Goal: Task Accomplishment & Management: Manage account settings

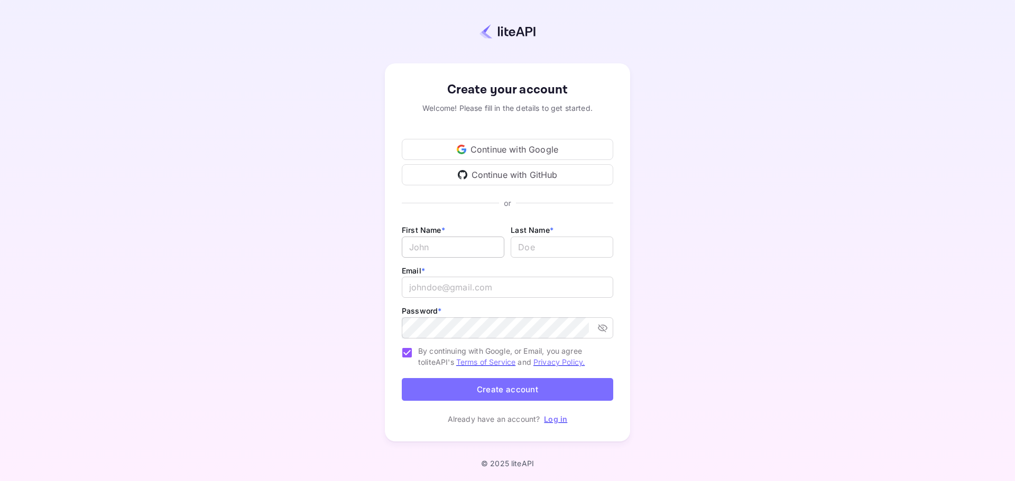
click at [457, 247] on input "Email *" at bounding box center [453, 247] width 103 height 21
type input "[PERSON_NAME]"
type input "Prinno"
type input "[EMAIL_ADDRESS][DOMAIN_NAME]"
click at [508, 153] on div "Continue with Google" at bounding box center [507, 149] width 211 height 21
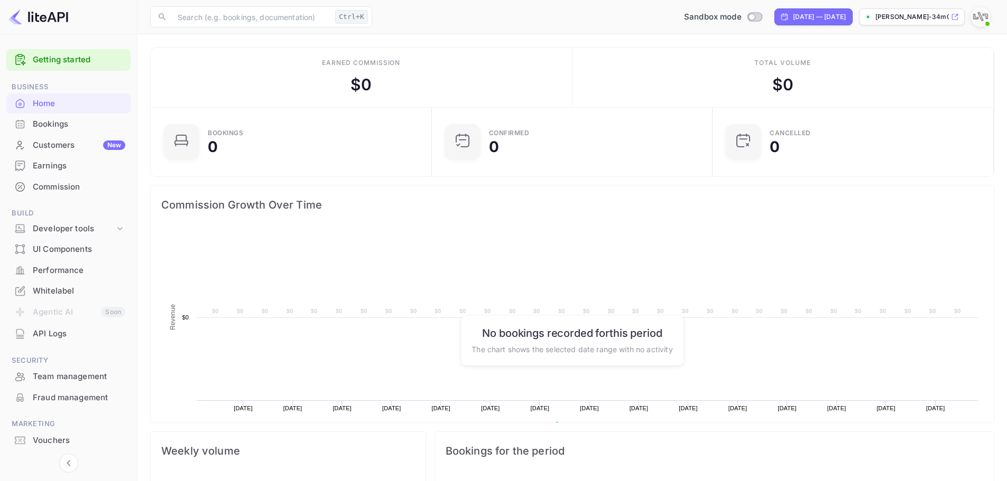
scroll to position [164, 266]
click at [92, 124] on div "Bookings" at bounding box center [79, 124] width 92 height 12
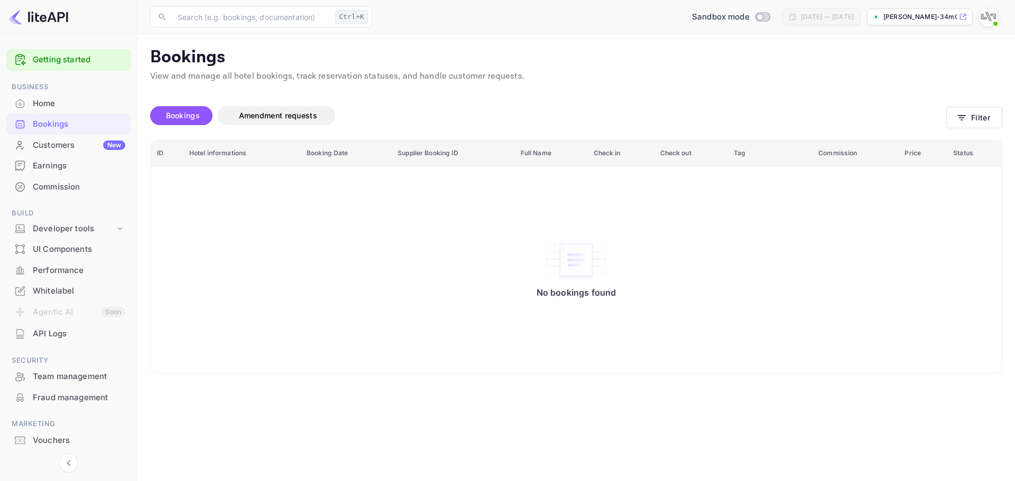
click at [72, 147] on div "Customers New" at bounding box center [79, 146] width 92 height 12
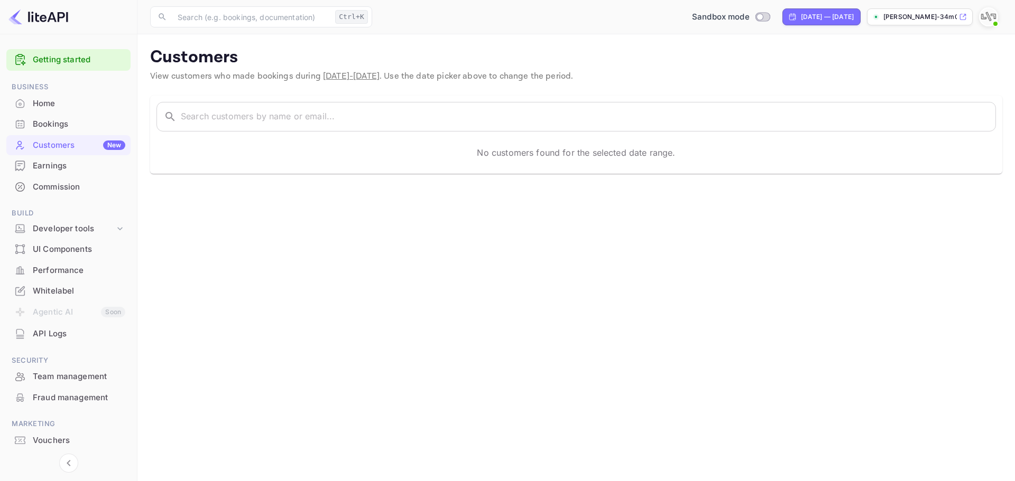
click at [73, 164] on div "Earnings" at bounding box center [79, 166] width 92 height 12
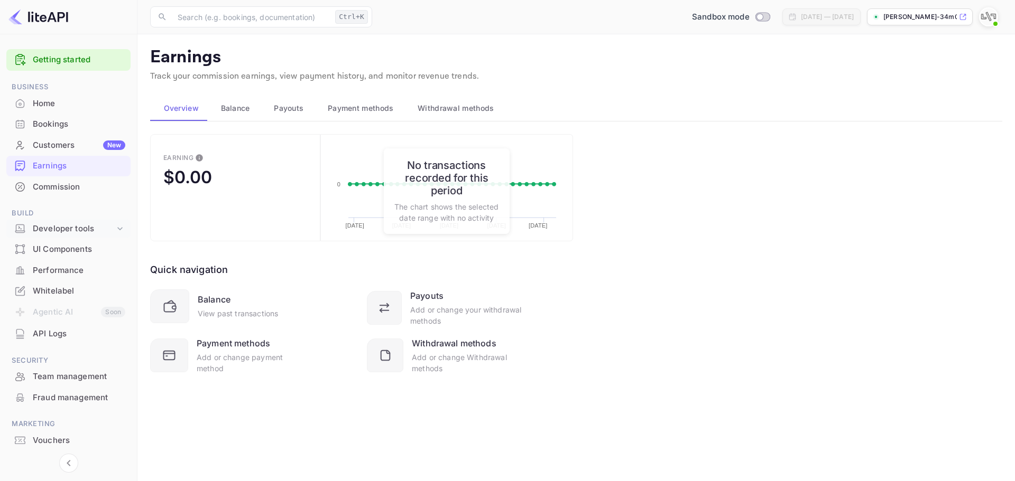
click at [67, 226] on div "Developer tools" at bounding box center [74, 229] width 82 height 12
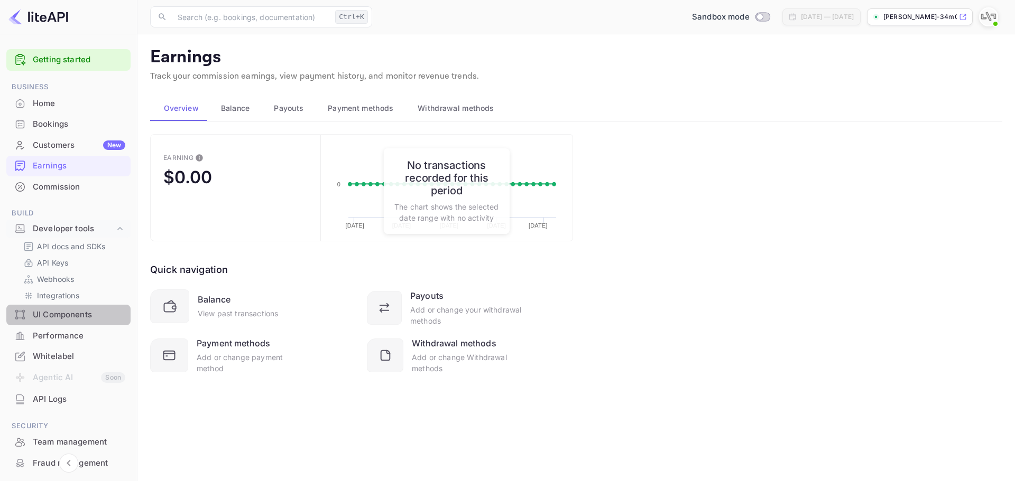
click at [64, 320] on div "UI Components" at bounding box center [79, 315] width 92 height 12
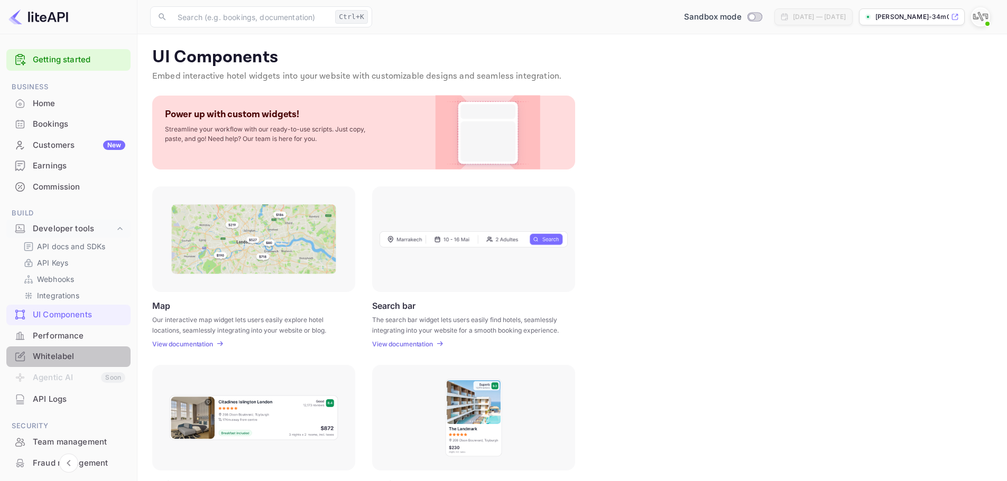
click at [76, 358] on div "Whitelabel" at bounding box center [79, 357] width 92 height 12
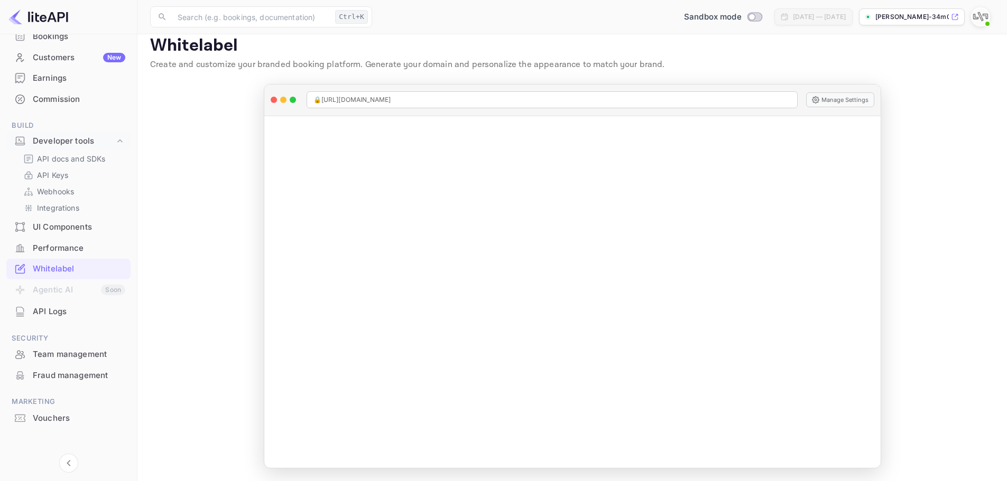
scroll to position [94, 0]
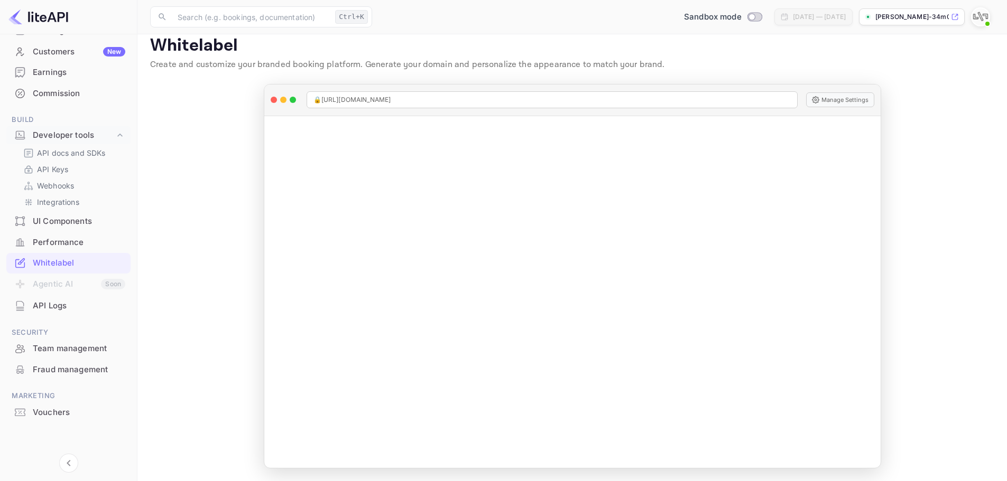
click at [57, 409] on div "Vouchers" at bounding box center [79, 413] width 92 height 12
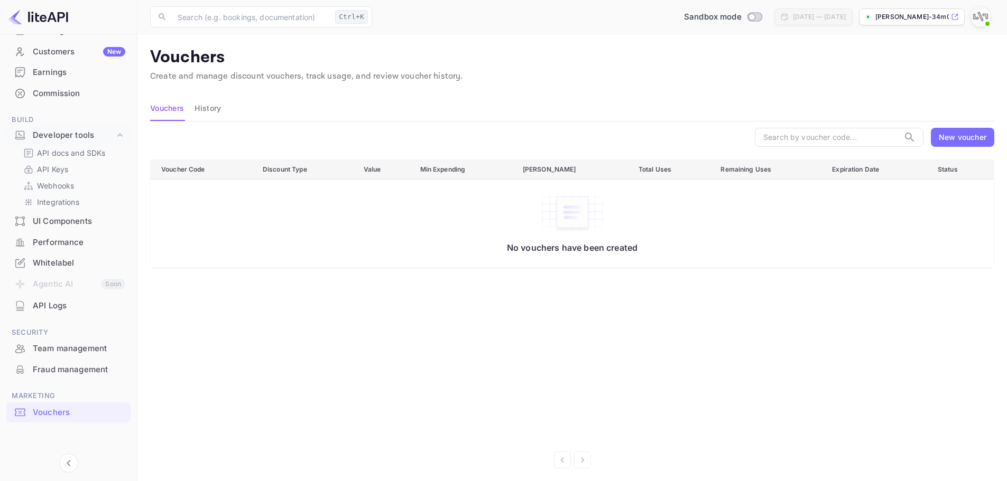
click at [971, 132] on div "New voucher" at bounding box center [963, 137] width 48 height 11
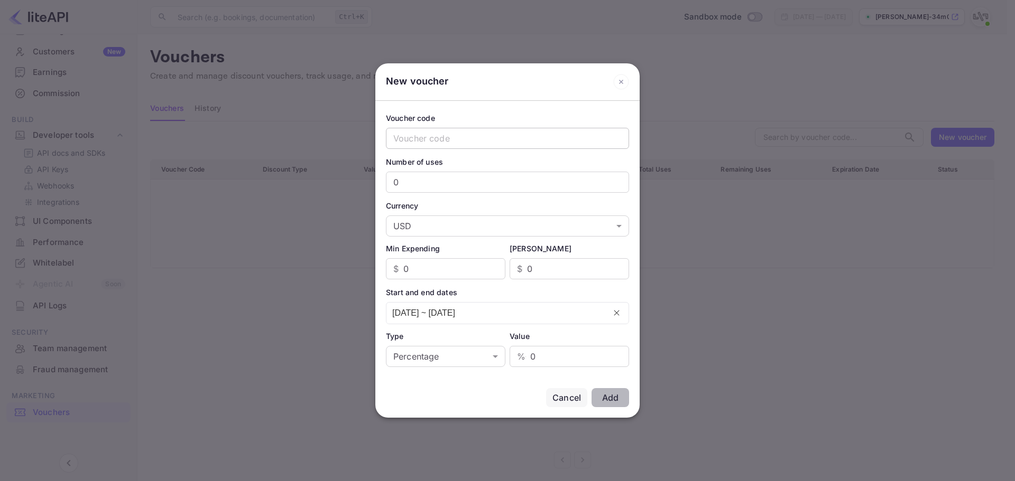
click at [475, 140] on input "text" at bounding box center [507, 138] width 243 height 21
click at [454, 185] on input "0" at bounding box center [507, 182] width 243 height 21
click at [444, 221] on body "Getting started Business Home Bookings Customers New Earnings Commission Build …" at bounding box center [507, 244] width 1015 height 488
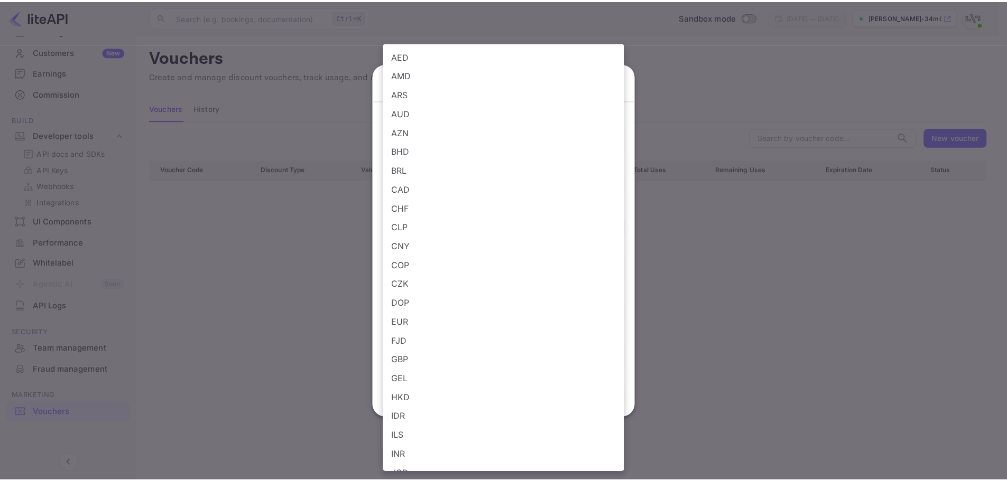
scroll to position [544, 0]
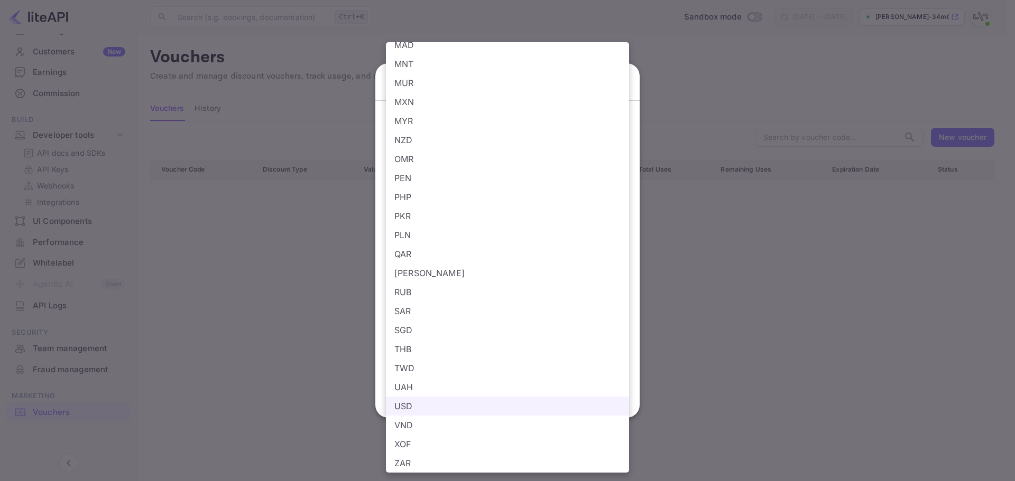
click at [261, 223] on div at bounding box center [507, 240] width 1015 height 481
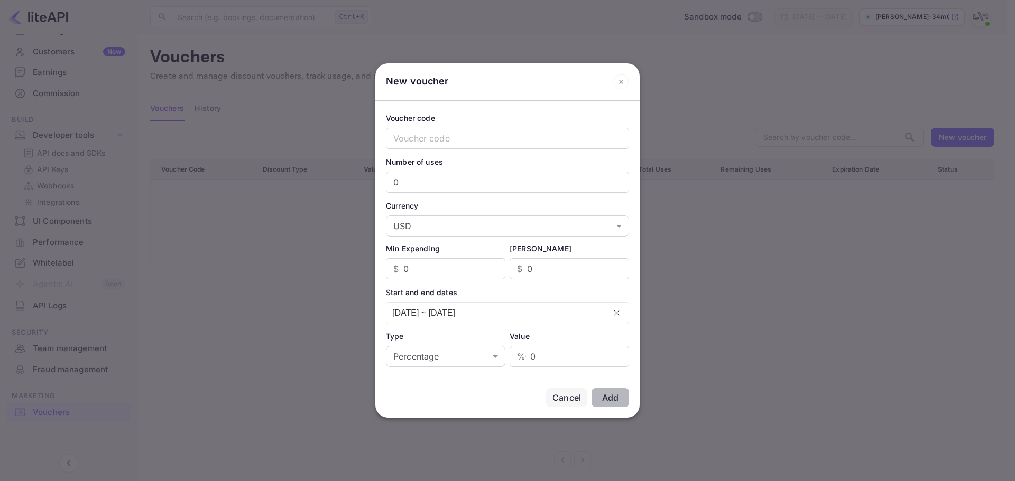
click at [354, 368] on div at bounding box center [507, 240] width 1015 height 481
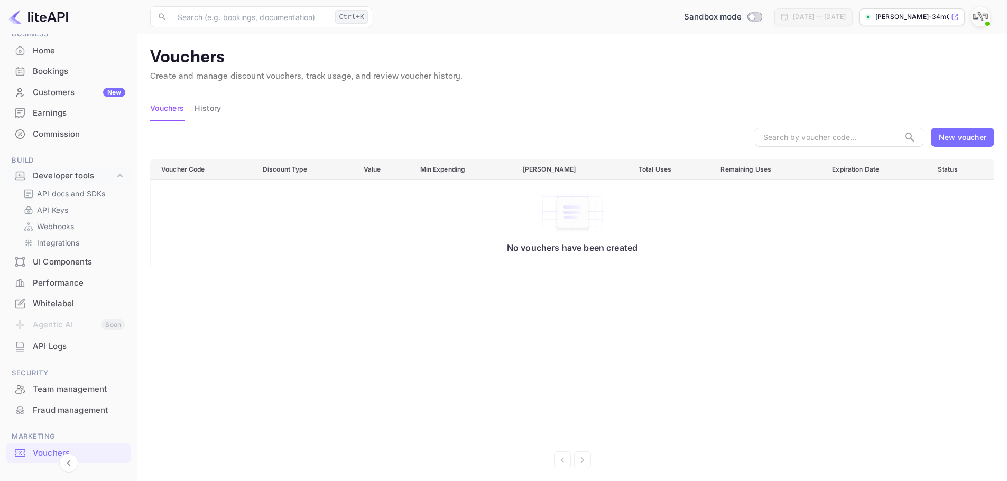
scroll to position [0, 0]
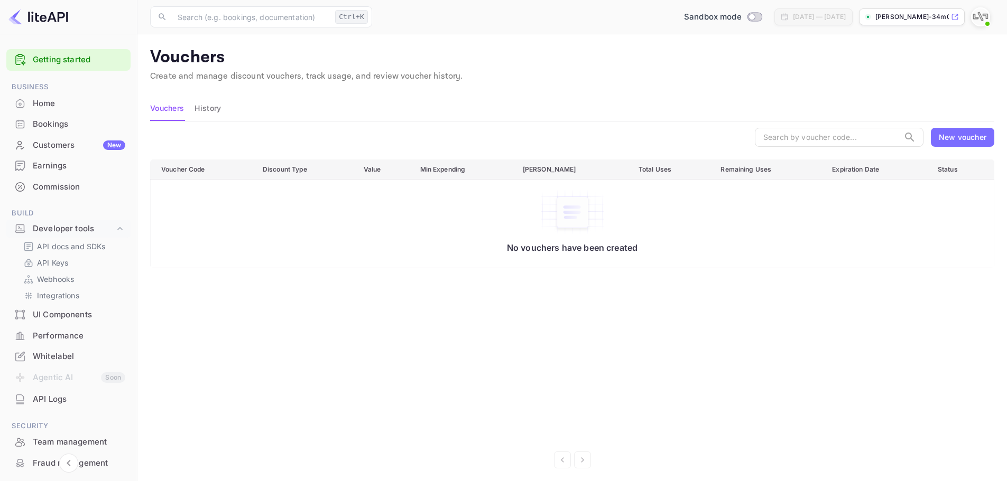
click at [57, 105] on div "Home" at bounding box center [79, 104] width 92 height 12
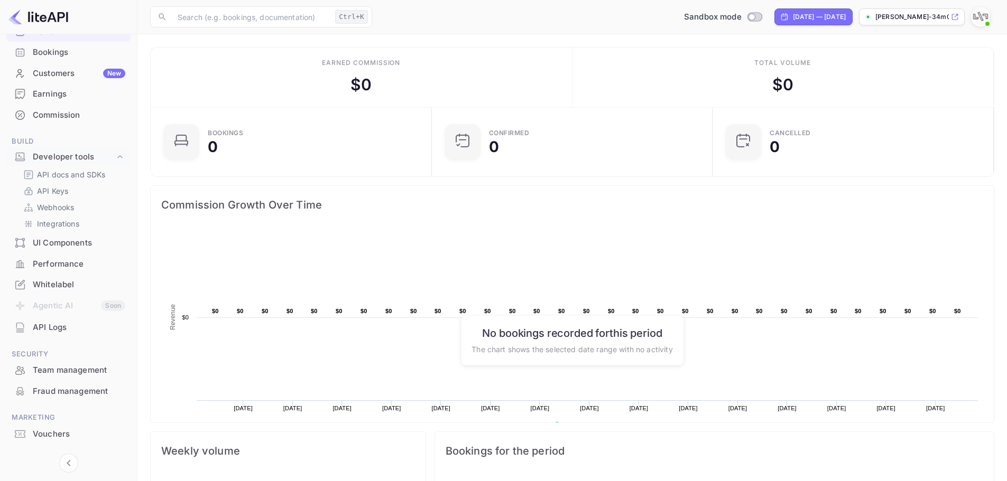
scroll to position [94, 0]
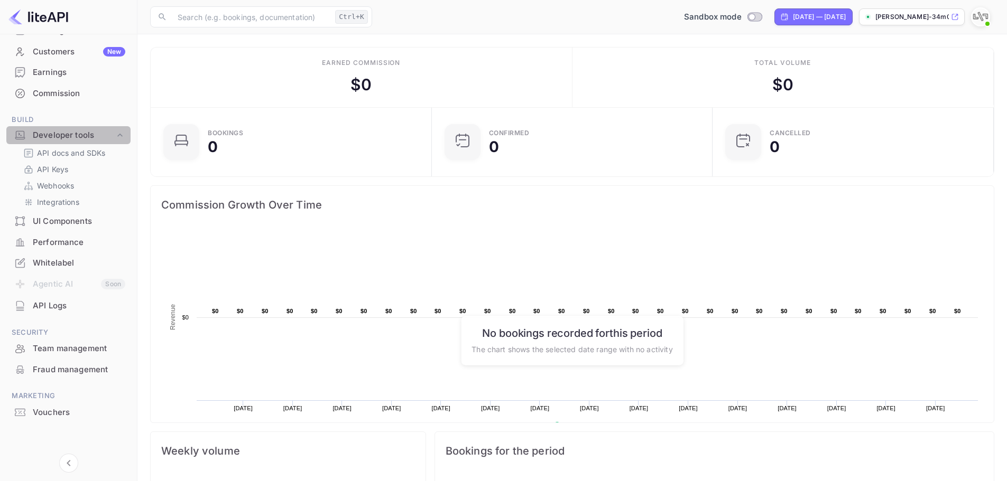
click at [75, 139] on div "Developer tools" at bounding box center [74, 135] width 82 height 12
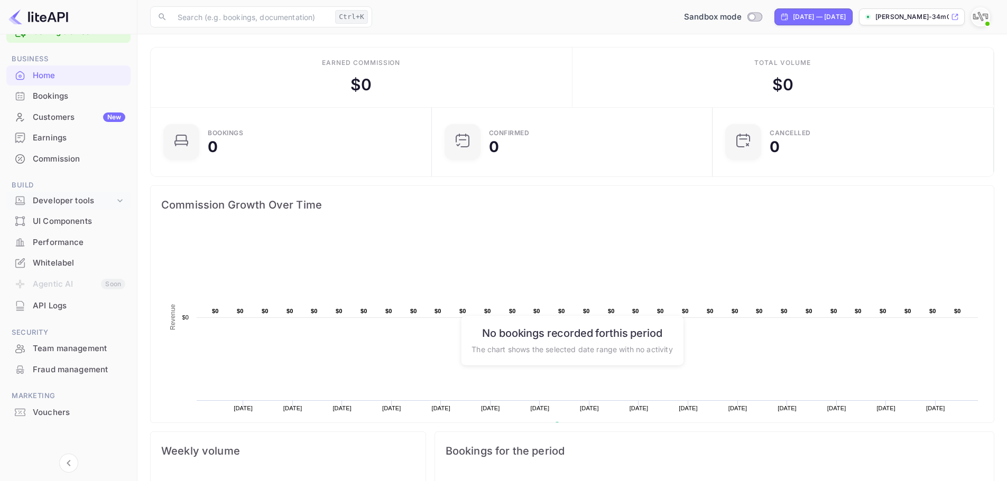
scroll to position [28, 0]
click at [66, 352] on div "Team management" at bounding box center [79, 349] width 92 height 12
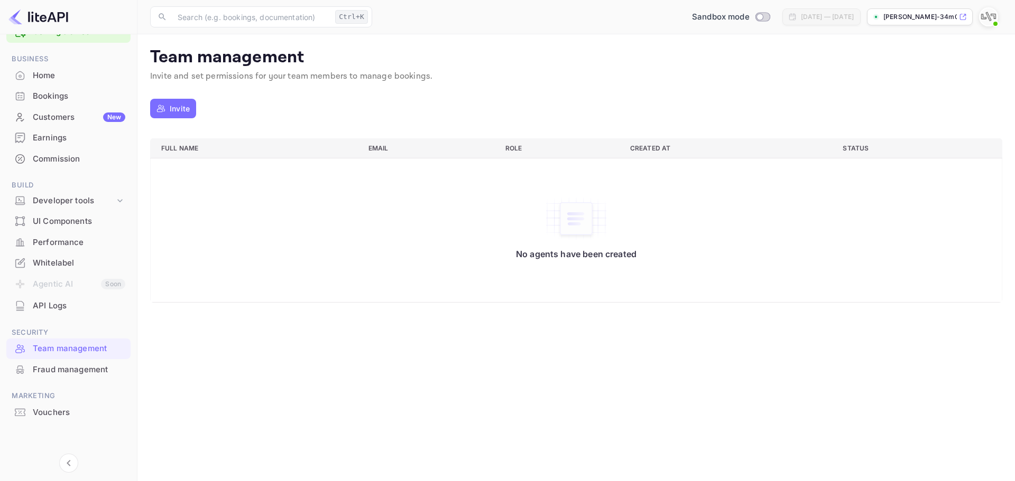
click at [68, 70] on div "Home" at bounding box center [79, 76] width 92 height 12
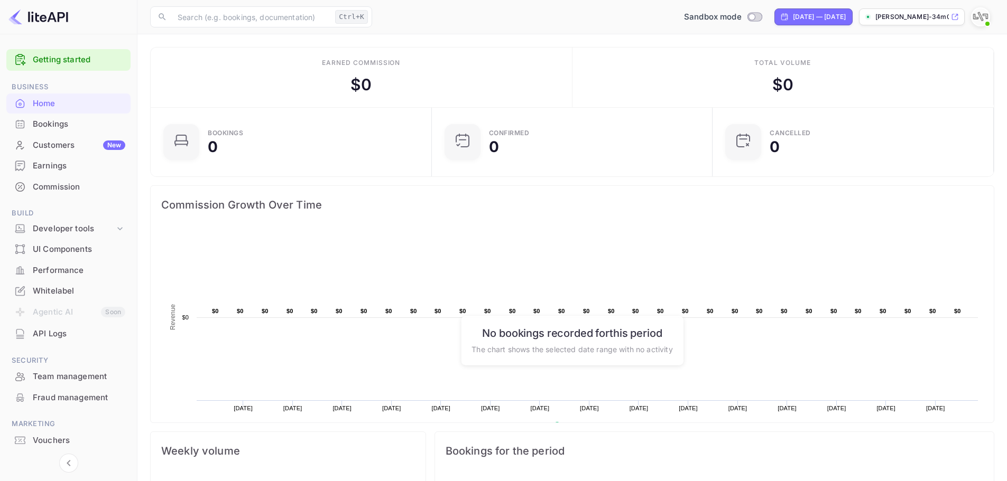
click at [61, 61] on link "Getting started" at bounding box center [79, 60] width 92 height 12
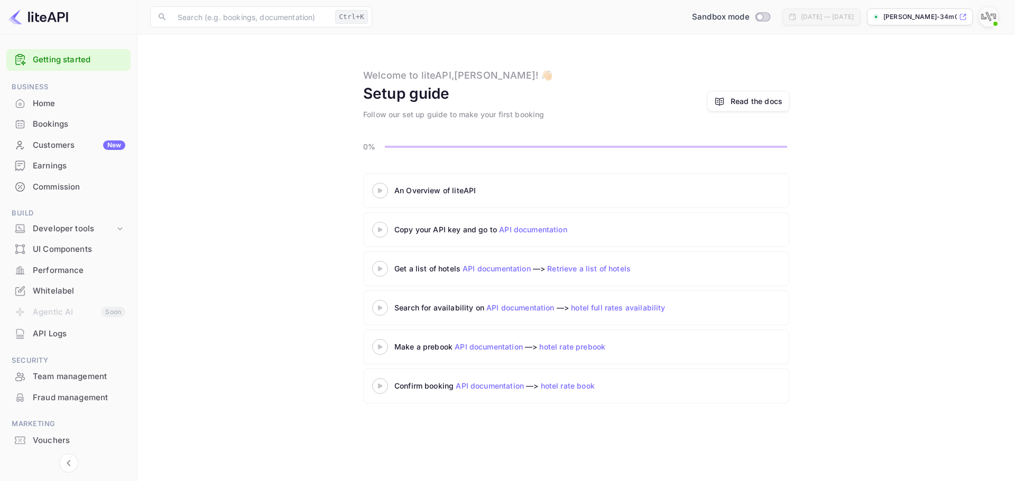
click at [384, 196] on div at bounding box center [379, 190] width 37 height 13
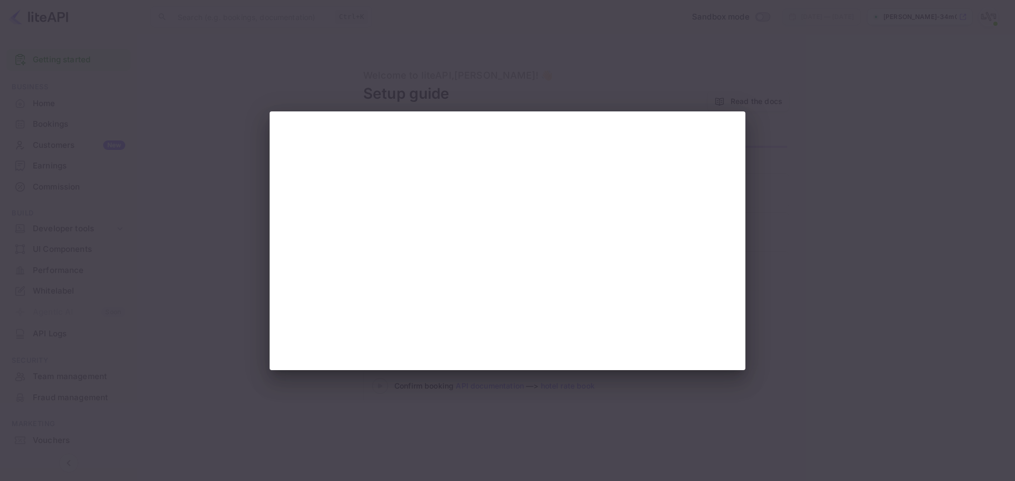
click at [827, 218] on div at bounding box center [507, 240] width 1015 height 481
click at [216, 271] on div at bounding box center [507, 240] width 1015 height 481
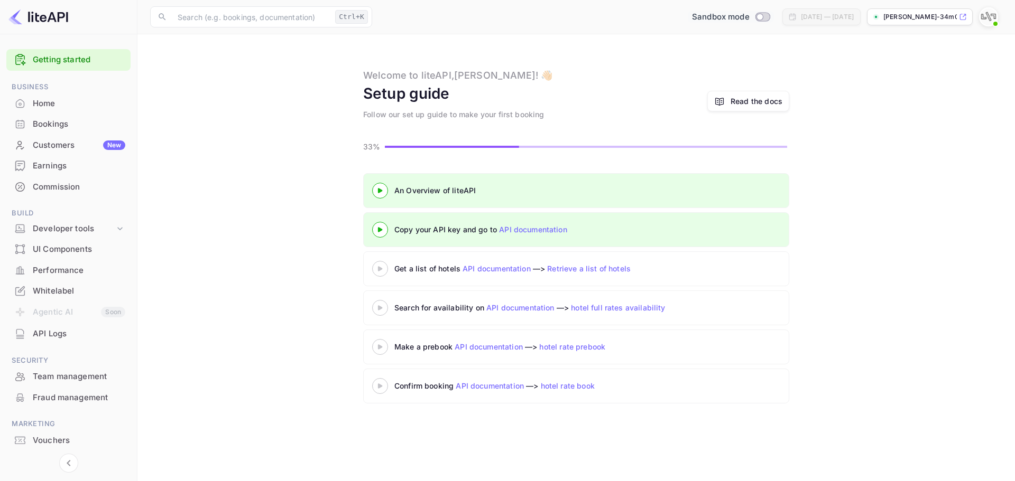
click at [749, 15] on input "Switch to Production mode" at bounding box center [759, 16] width 21 height 7
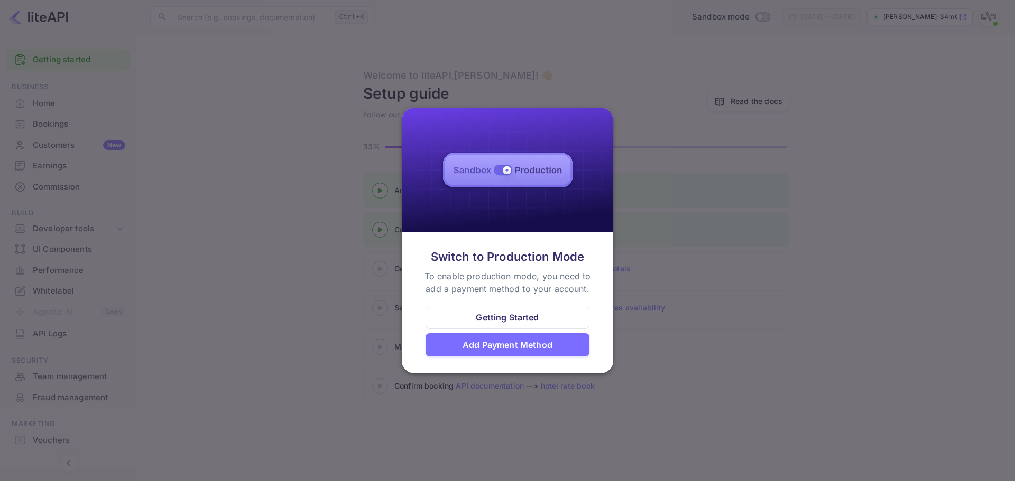
click at [526, 319] on div "Getting Started" at bounding box center [507, 317] width 63 height 13
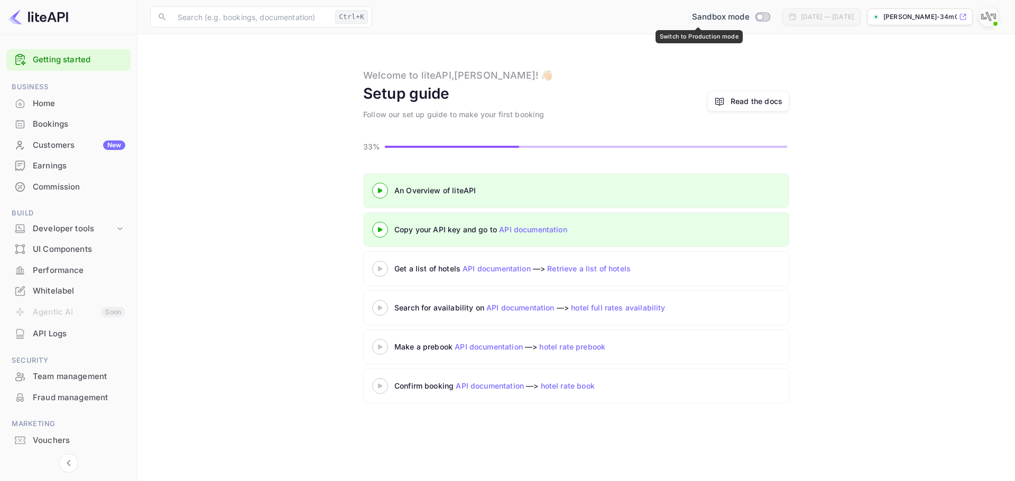
click at [749, 18] on input "Switch to Production mode" at bounding box center [759, 16] width 21 height 7
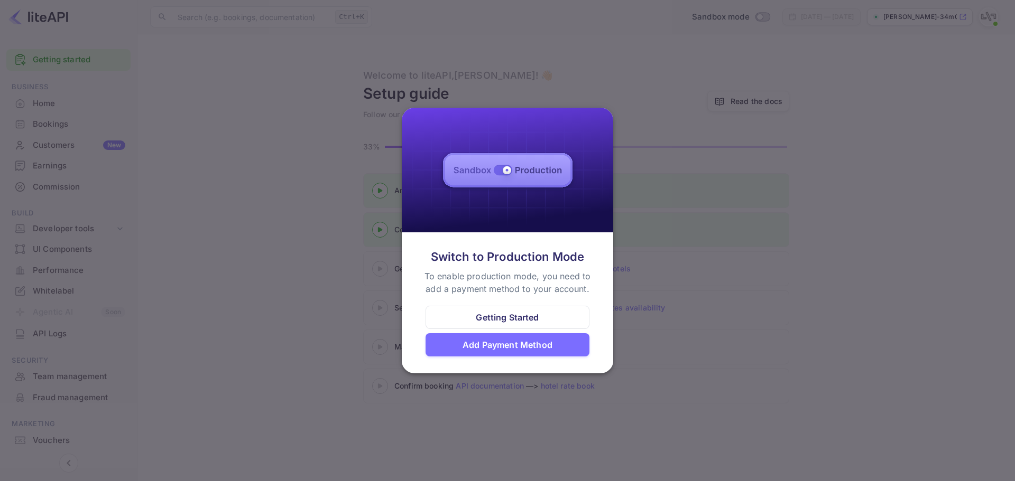
click at [524, 354] on div "Add Payment Method" at bounding box center [507, 344] width 164 height 23
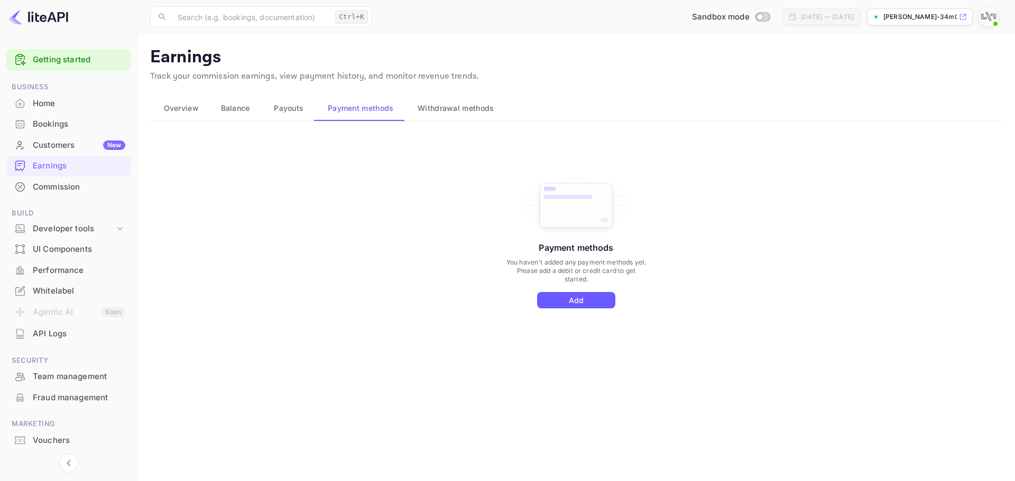
click at [572, 298] on button "Add" at bounding box center [576, 300] width 78 height 16
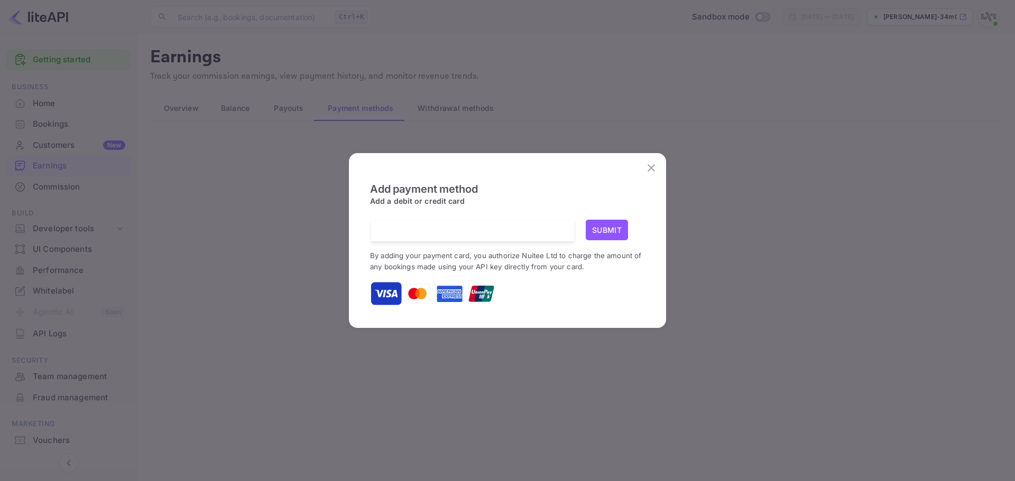
click at [478, 237] on div at bounding box center [476, 231] width 195 height 22
click at [601, 232] on button "Submit" at bounding box center [607, 230] width 42 height 21
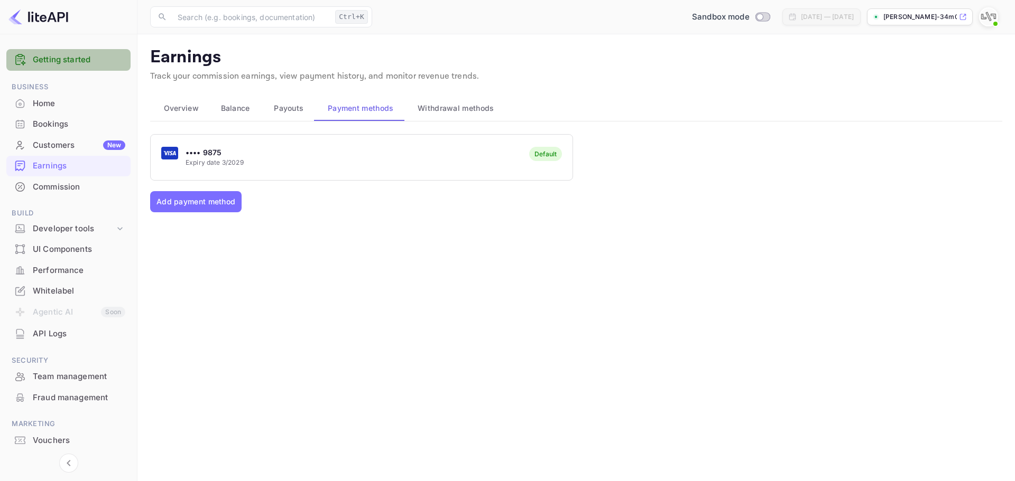
click at [64, 68] on div "Getting started" at bounding box center [68, 60] width 124 height 22
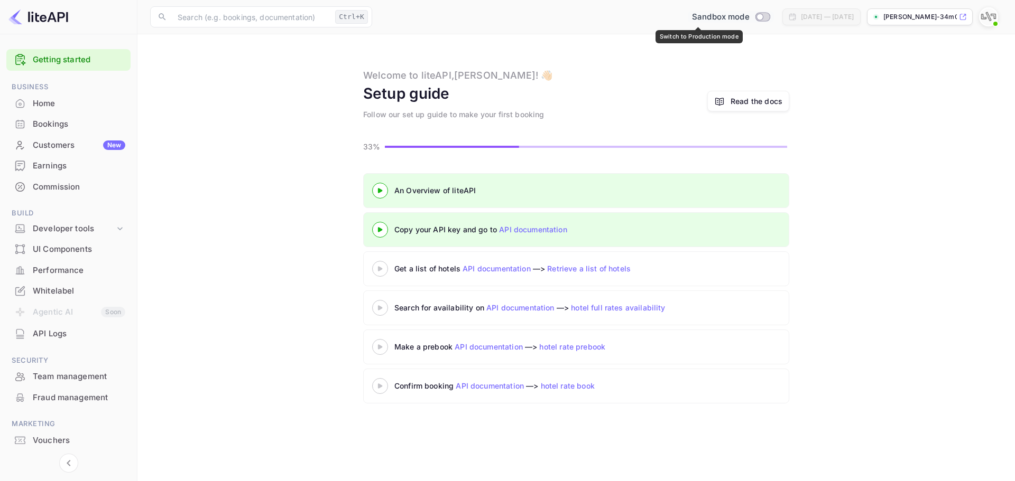
click at [749, 19] on input "Switch to Production mode" at bounding box center [759, 16] width 21 height 7
checkbox input "false"
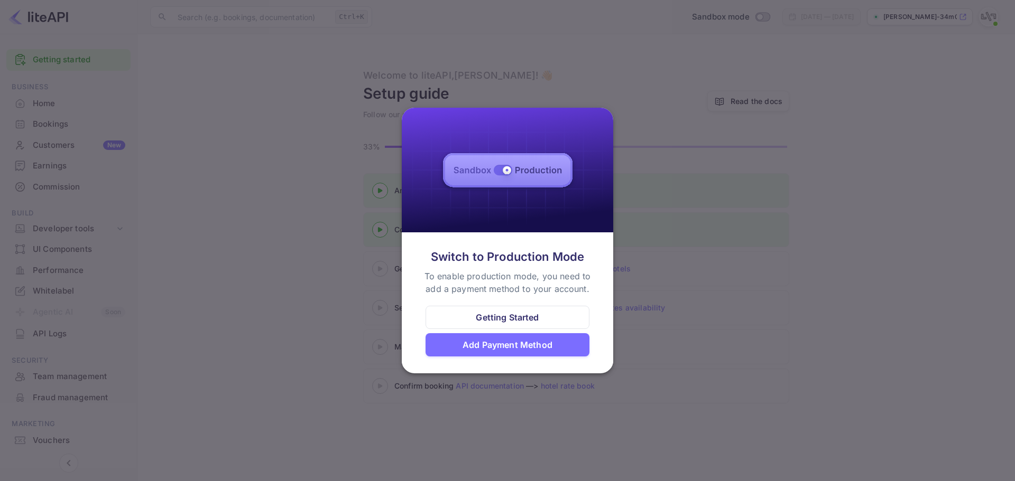
click at [524, 347] on div "Add Payment Method" at bounding box center [507, 345] width 90 height 13
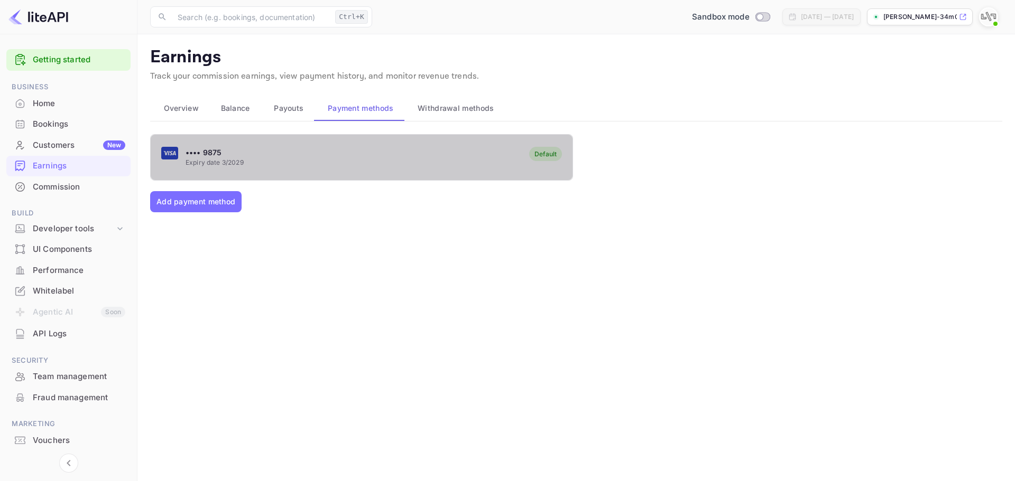
click at [307, 162] on div "•••• 9875 Expiry date 3/2029 Default" at bounding box center [362, 157] width 422 height 42
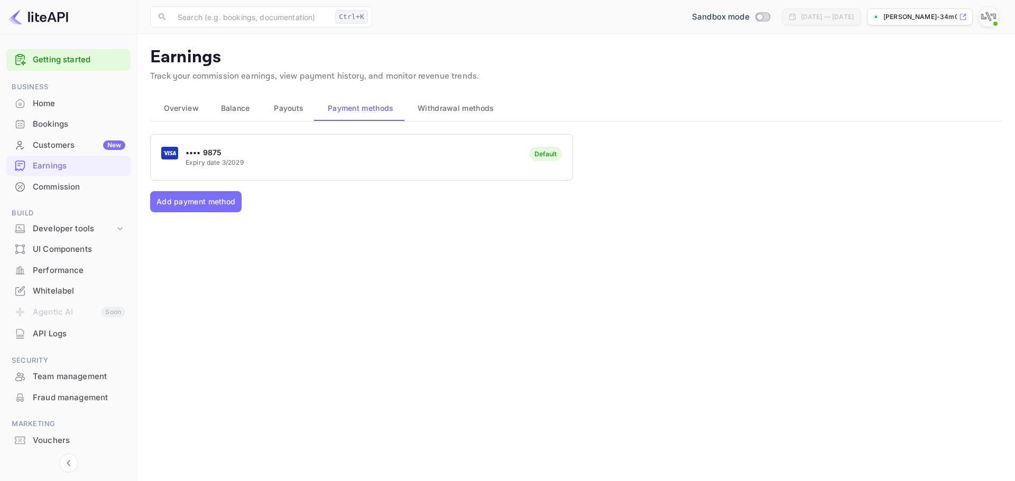
click at [295, 105] on span "Payouts" at bounding box center [289, 108] width 30 height 13
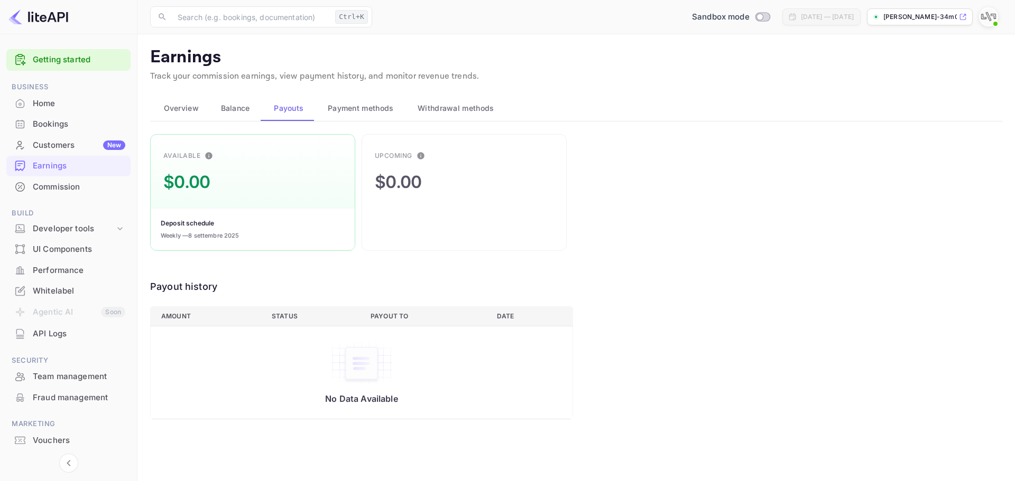
click at [436, 112] on span "Withdrawal methods" at bounding box center [455, 108] width 76 height 13
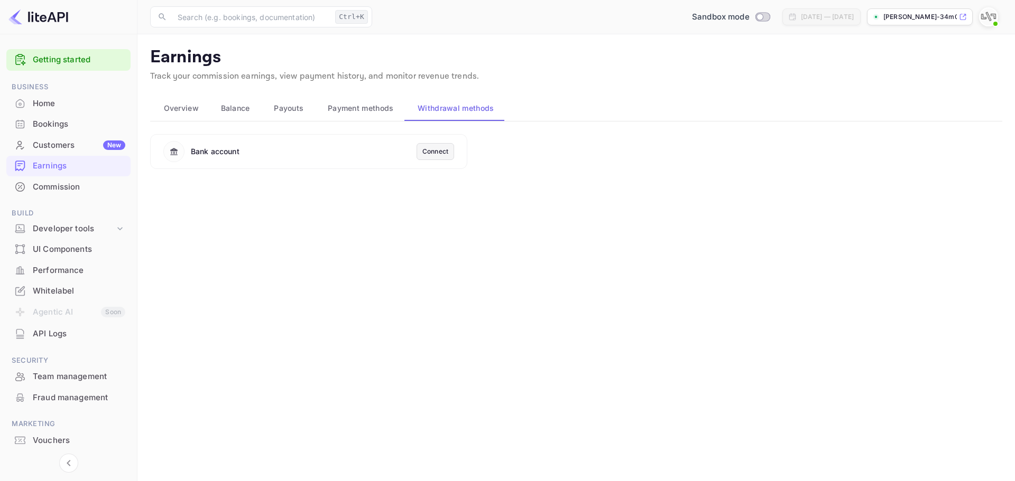
click at [441, 156] on div "Connect" at bounding box center [435, 151] width 38 height 17
click at [419, 152] on div "Connect" at bounding box center [435, 151] width 38 height 17
drag, startPoint x: 431, startPoint y: 151, endPoint x: 294, endPoint y: 153, distance: 137.4
click at [431, 151] on div "Connect" at bounding box center [435, 152] width 26 height 10
click at [259, 154] on div "Bank account" at bounding box center [297, 151] width 268 height 21
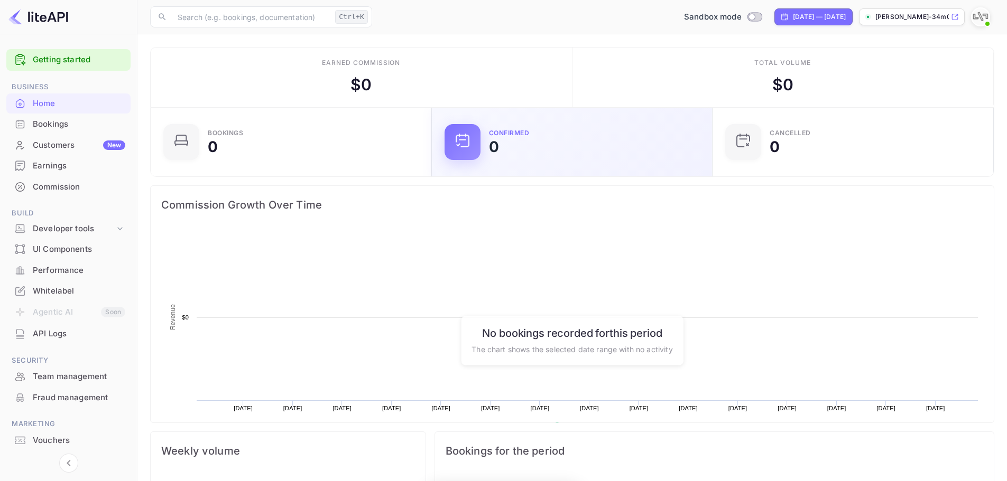
scroll to position [164, 266]
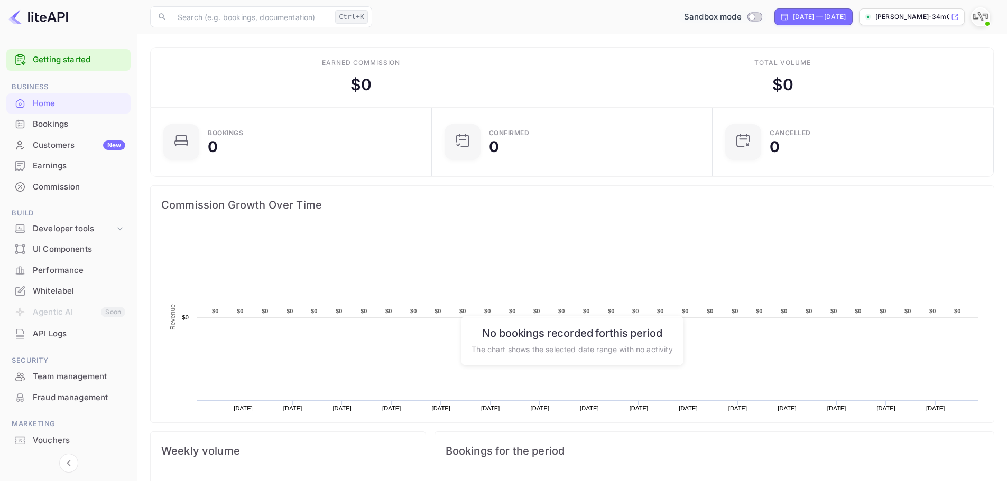
click at [741, 18] on input "Switch to Production mode" at bounding box center [751, 16] width 21 height 7
checkbox input "true"
click at [81, 225] on div "Developer tools" at bounding box center [74, 229] width 82 height 12
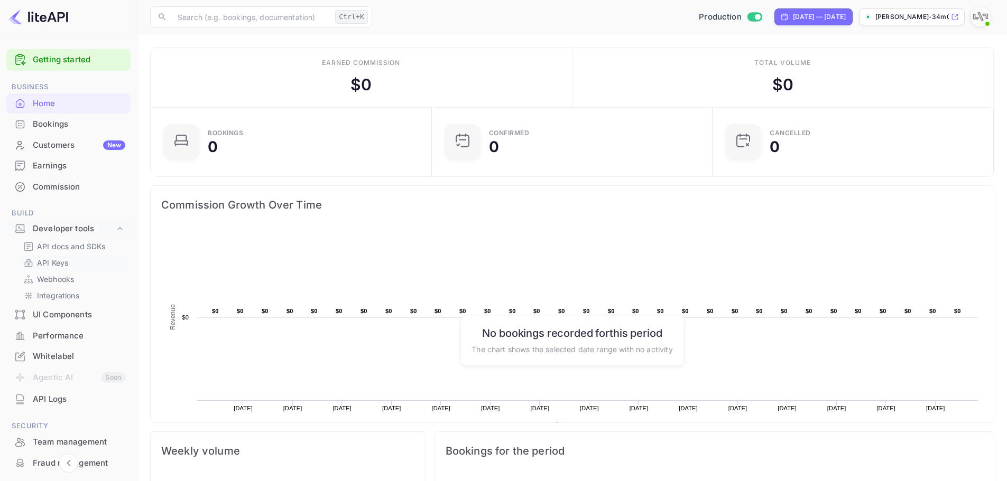
click at [75, 264] on link "API Keys" at bounding box center [72, 262] width 99 height 11
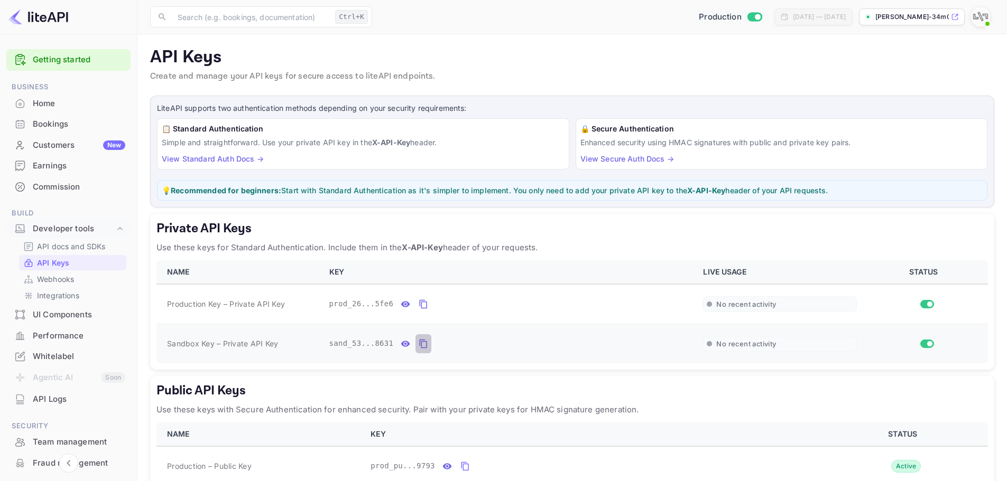
click at [421, 345] on icon "private api keys table" at bounding box center [424, 344] width 10 height 13
click at [92, 59] on link "Getting started" at bounding box center [79, 60] width 92 height 12
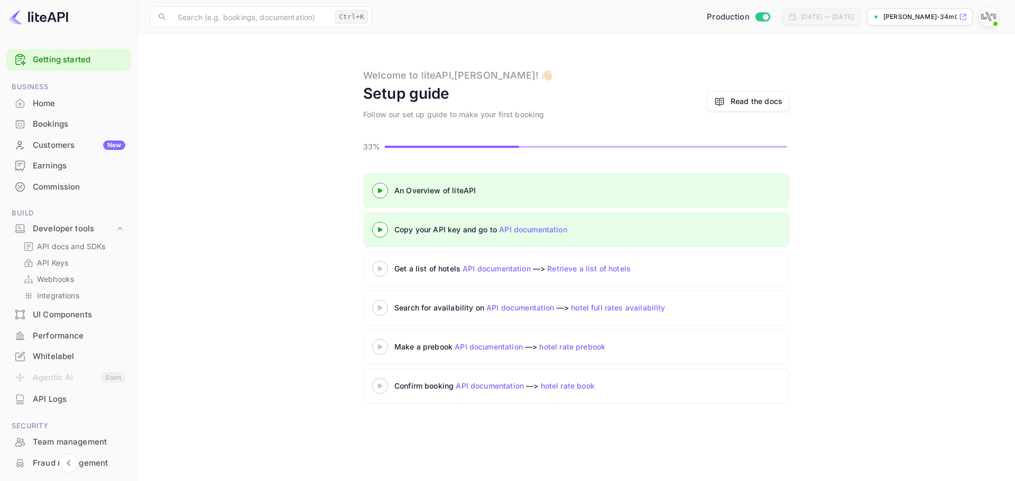
click at [382, 229] on 3 at bounding box center [380, 229] width 4 height 5
